Goal: Use online tool/utility: Utilize a website feature to perform a specific function

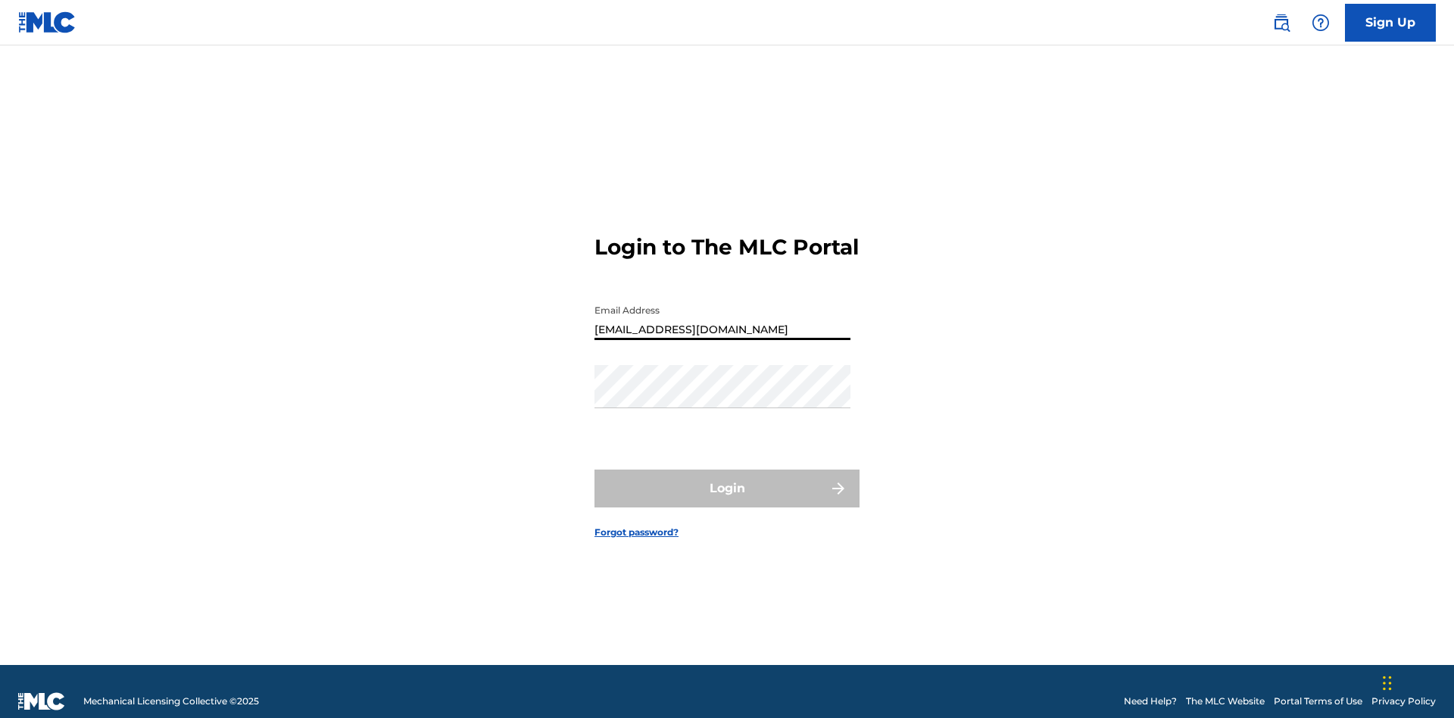
type input "[EMAIL_ADDRESS][DOMAIN_NAME]"
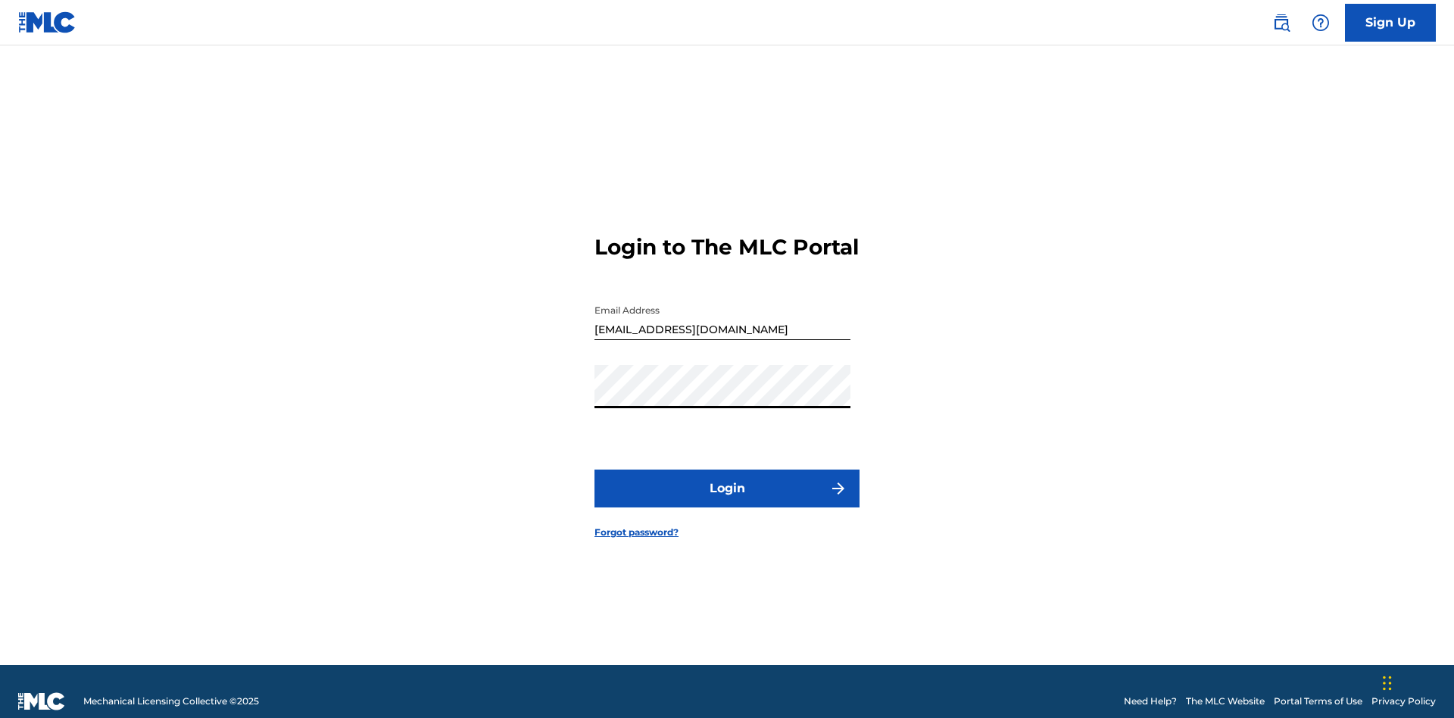
scroll to position [20, 0]
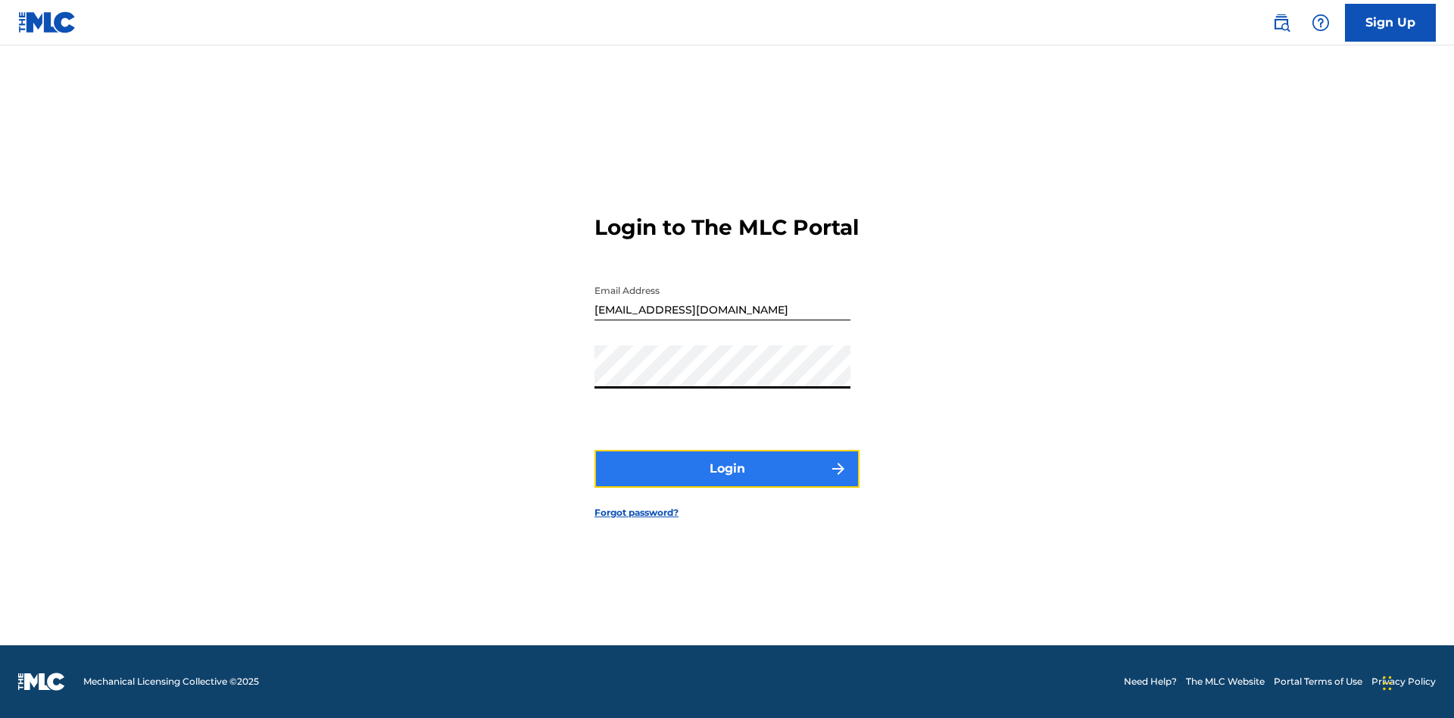
click at [727, 482] on button "Login" at bounding box center [726, 469] width 265 height 38
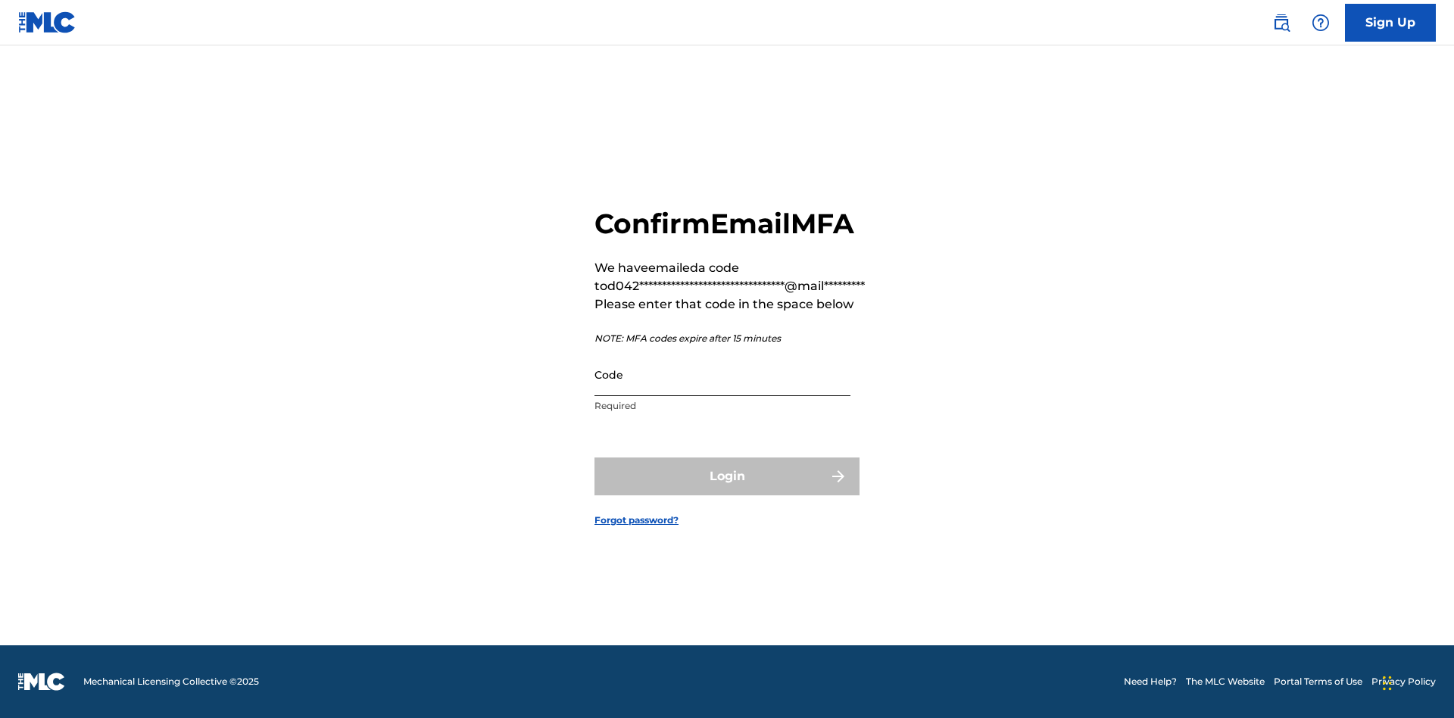
click at [722, 374] on input "Code" at bounding box center [722, 374] width 256 height 43
type input "728859"
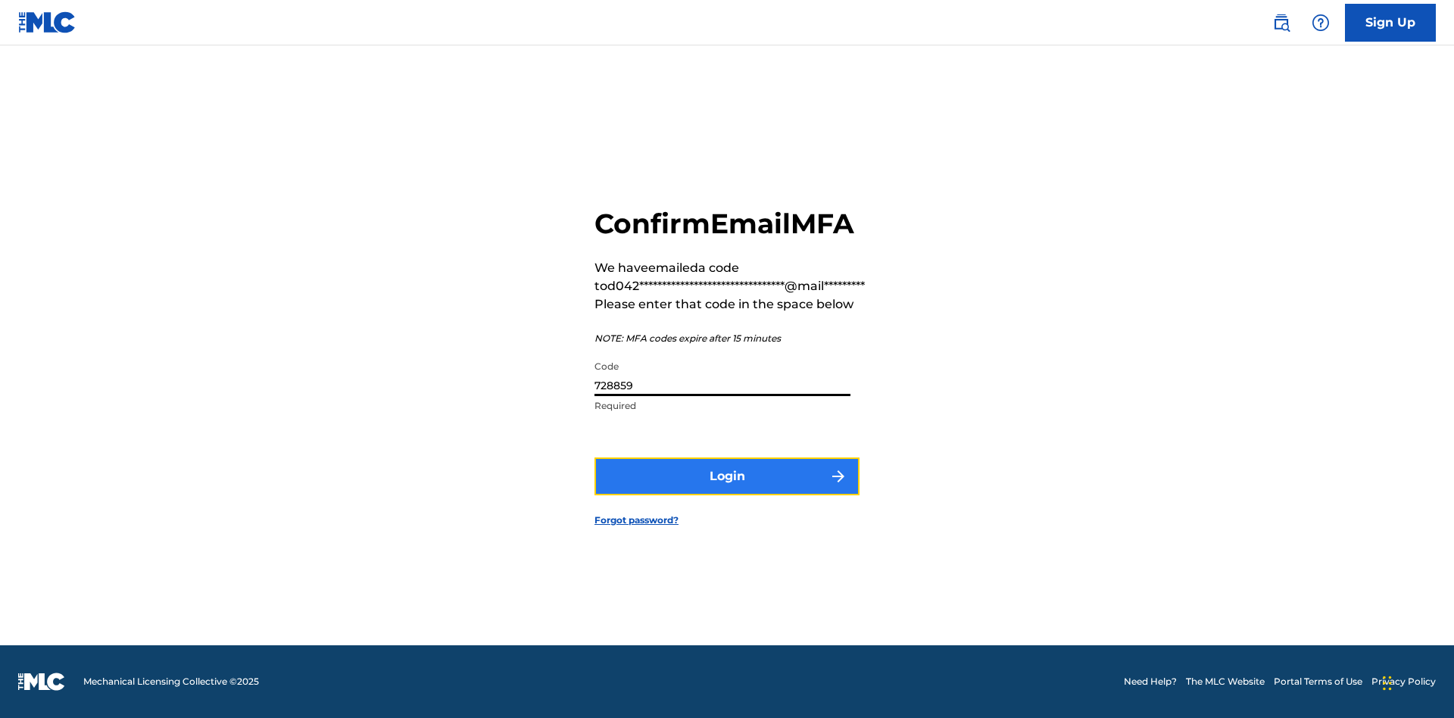
click at [727, 476] on button "Login" at bounding box center [726, 476] width 265 height 38
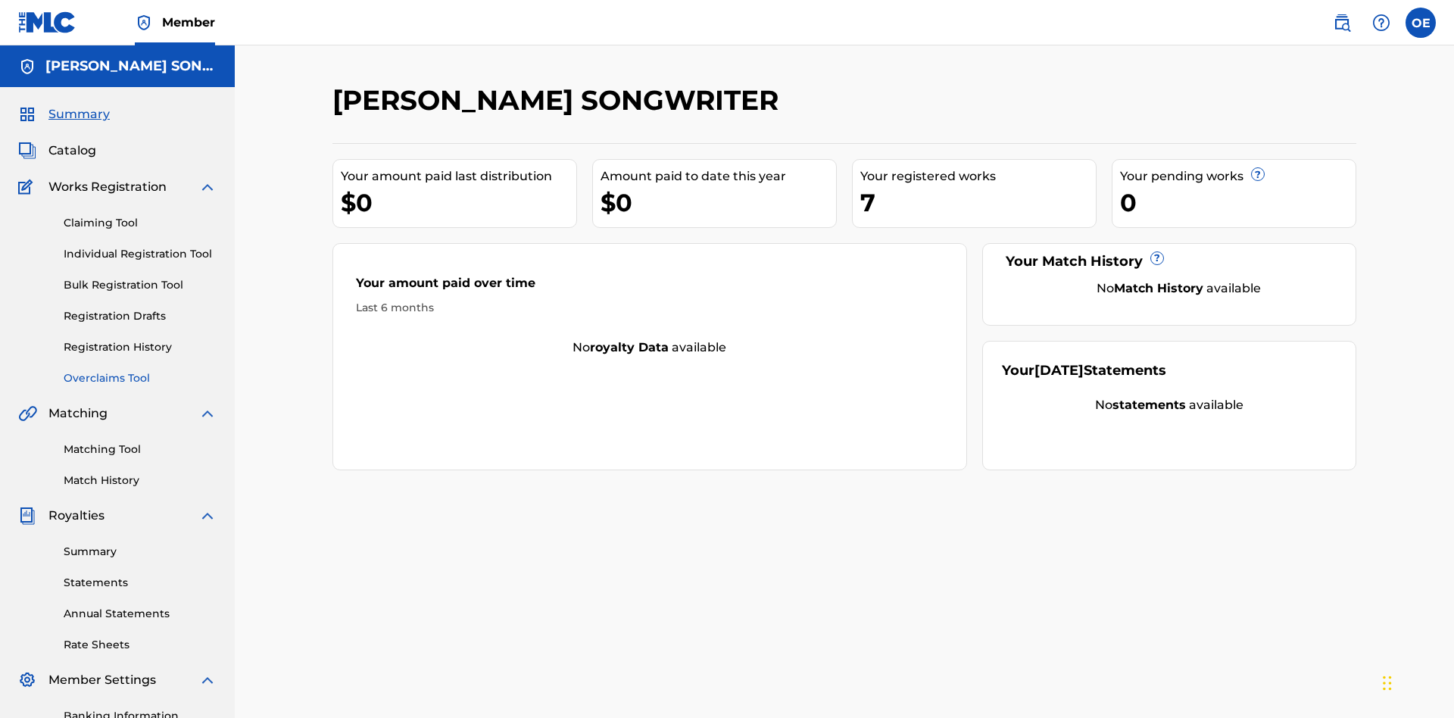
click at [140, 370] on link "Overclaims Tool" at bounding box center [140, 378] width 153 height 16
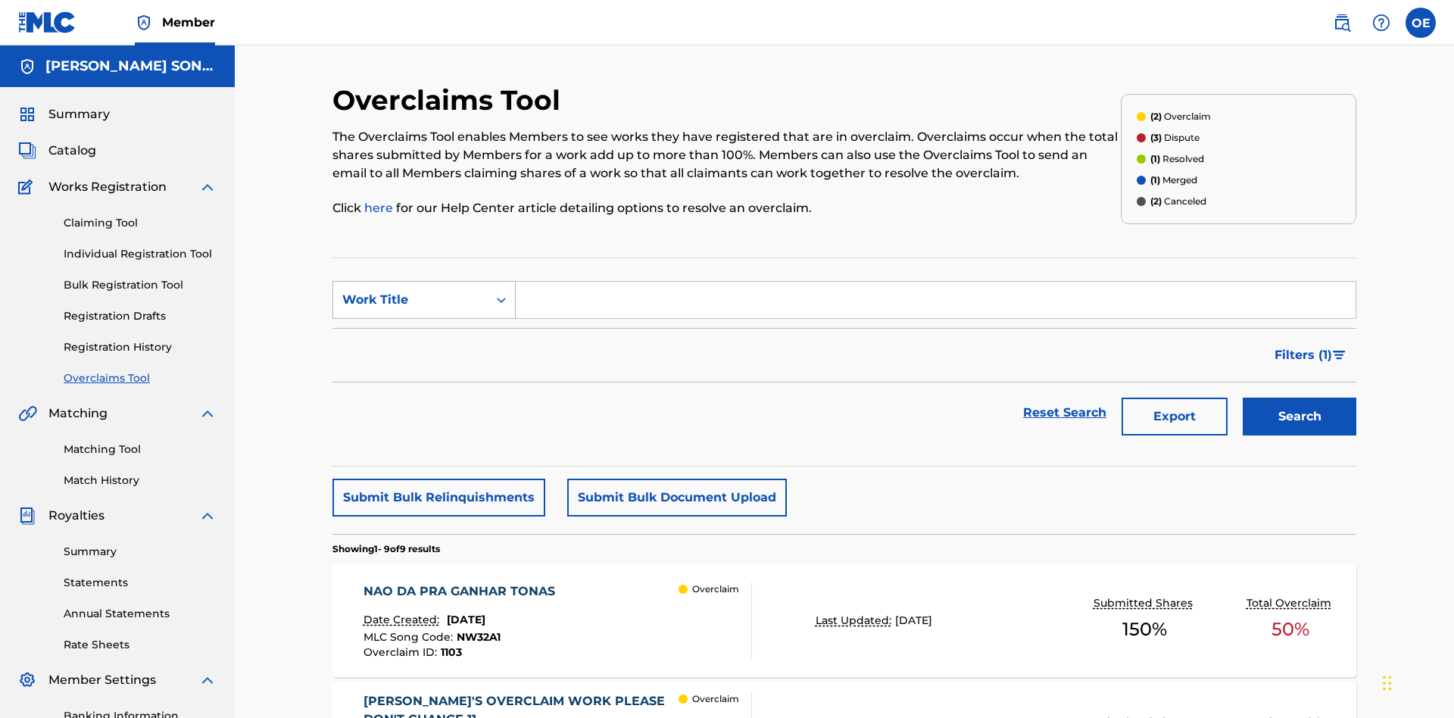
click at [410, 291] on div "Work Title" at bounding box center [410, 300] width 136 height 18
click at [424, 319] on div "MLC Song Code" at bounding box center [424, 338] width 182 height 38
click at [935, 282] on input "Search Form" at bounding box center [936, 300] width 840 height 36
click at [1299, 398] on button "Search" at bounding box center [1300, 417] width 114 height 38
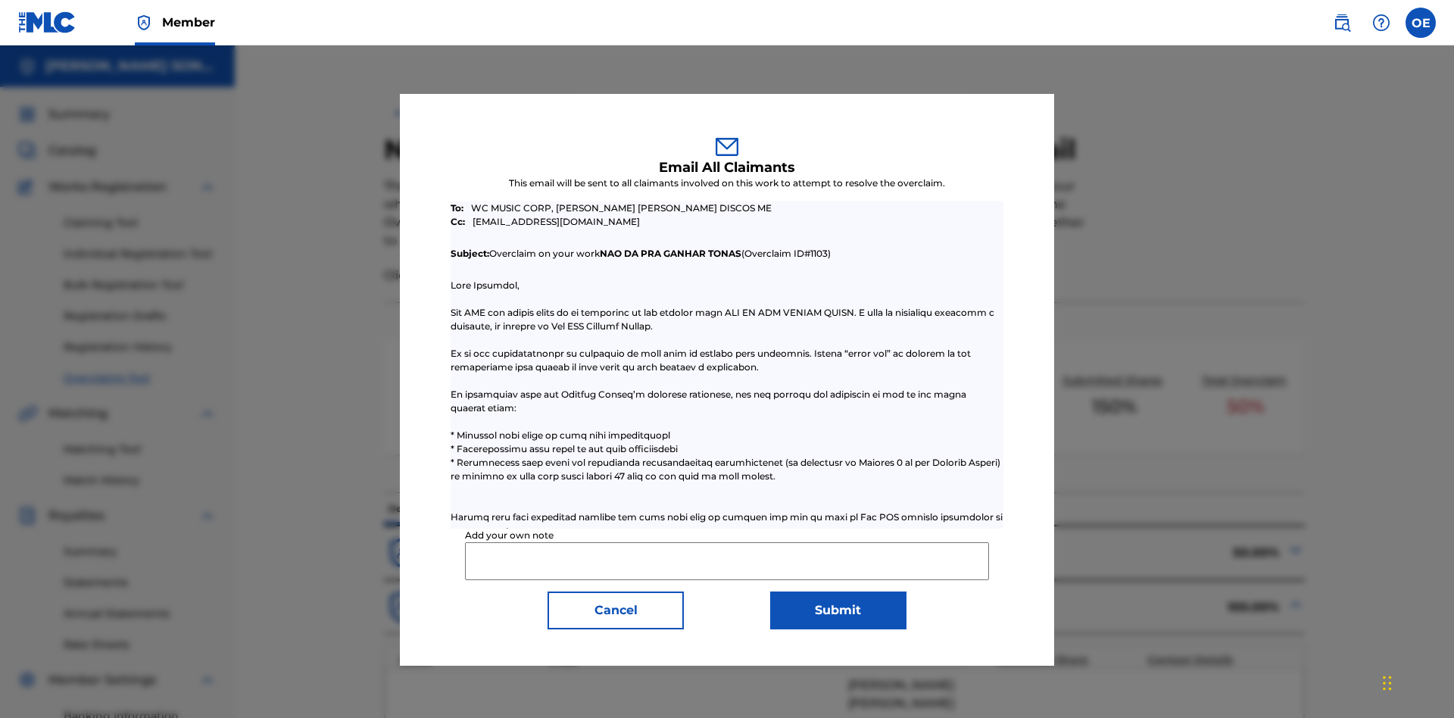
click at [727, 560] on input "Add your own note" at bounding box center [726, 561] width 523 height 38
click at [838, 610] on button "Submit" at bounding box center [838, 610] width 136 height 38
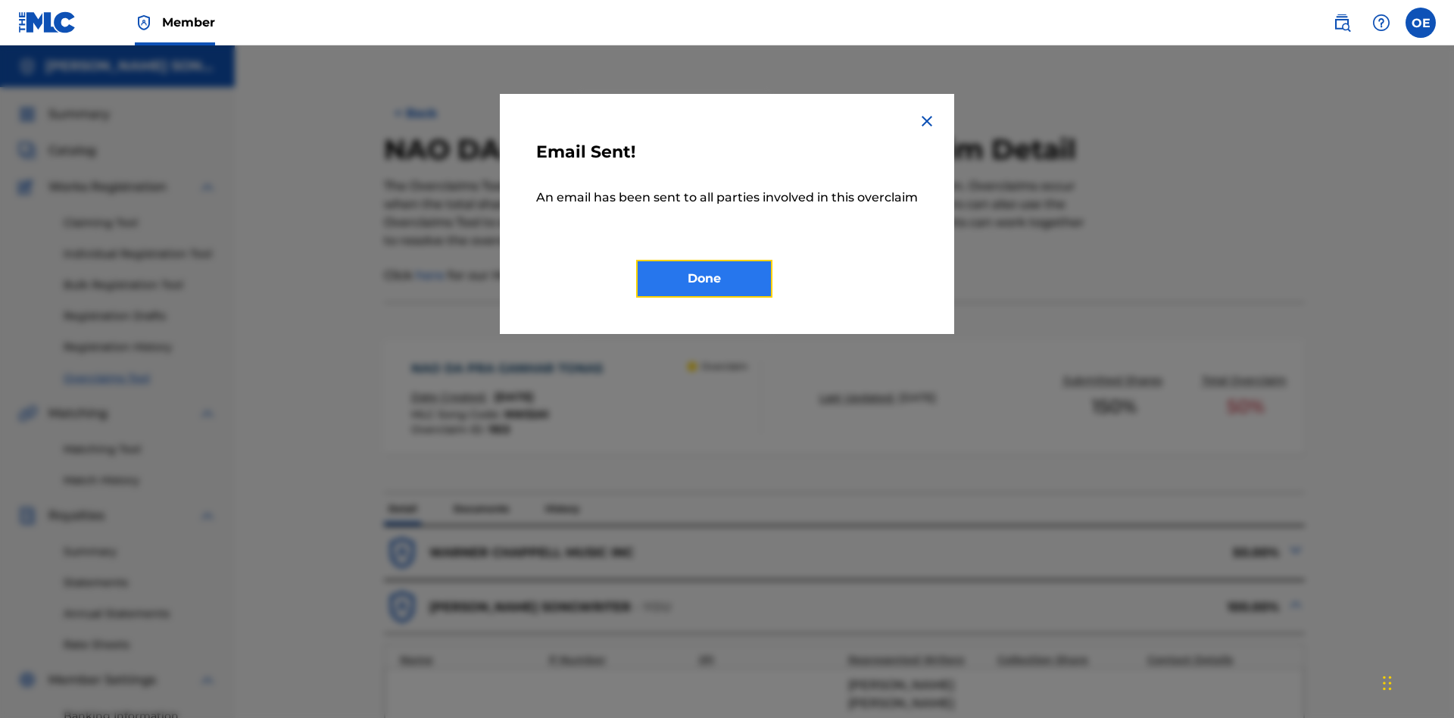
click at [704, 296] on button "Done" at bounding box center [704, 279] width 136 height 38
